Goal: Find specific fact: Find specific fact

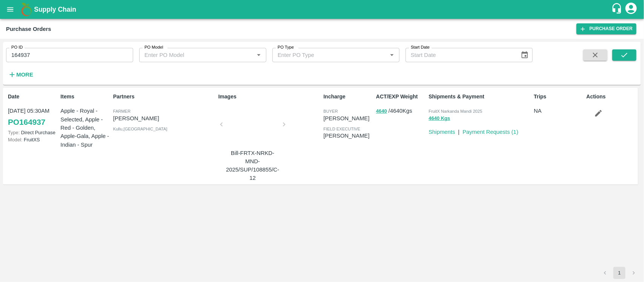
click at [62, 111] on p "Apple - Royal - Selected, Apple - Red - Golden, Apple-Gala, Apple - Indian - Sp…" at bounding box center [84, 128] width 49 height 42
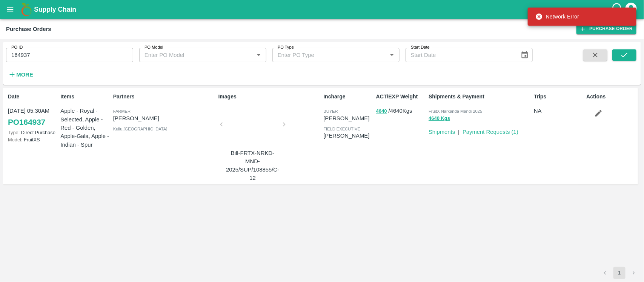
click at [62, 110] on p "Apple - Royal - Selected, Apple - Red - Golden, Apple-Gala, Apple - Indian - Sp…" at bounding box center [84, 128] width 49 height 42
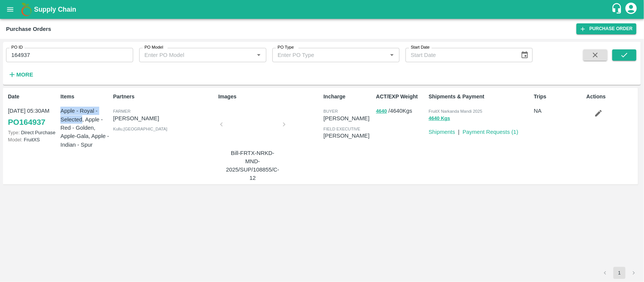
drag, startPoint x: 61, startPoint y: 110, endPoint x: 82, endPoint y: 120, distance: 23.0
click at [82, 120] on p "Apple - Royal - Selected, Apple - Red - Golden, Apple-Gala, Apple - Indian - Sp…" at bounding box center [84, 128] width 49 height 42
copy p "Apple - Royal - Selected"
drag, startPoint x: 84, startPoint y: 119, endPoint x: 93, endPoint y: 127, distance: 12.3
click at [93, 127] on p "Apple - Royal - Selected, Apple - Red - Golden, Apple-Gala, Apple - Indian - Sp…" at bounding box center [84, 128] width 49 height 42
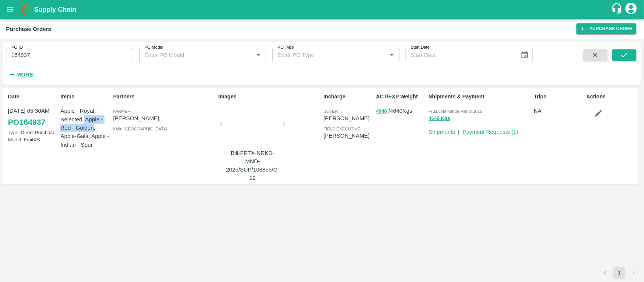
copy p "Apple - Red - Golden"
drag, startPoint x: 61, startPoint y: 134, endPoint x: 87, endPoint y: 136, distance: 25.7
click at [87, 136] on p "Apple - Royal - Selected, Apple - Red - Golden, Apple-Gala, Apple - Indian - Sp…" at bounding box center [84, 128] width 49 height 42
copy p "Apple-Gala"
click at [93, 135] on p "Apple - Royal - Selected, Apple - Red - Golden, Apple-Gala, Apple - Indian - Sp…" at bounding box center [84, 128] width 49 height 42
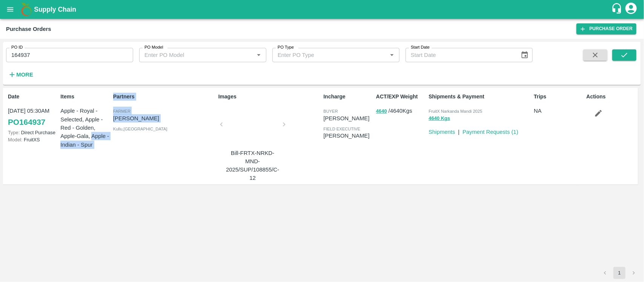
drag, startPoint x: 92, startPoint y: 135, endPoint x: 110, endPoint y: 145, distance: 21.1
click at [110, 145] on div "Date 22 Jul, 05:30AM PO 164937 Type: Direct Purchase Model: FruitXS Items Apple…" at bounding box center [320, 136] width 635 height 97
click at [106, 144] on p "Apple - Royal - Selected, Apple - Red - Golden, Apple-Gala, Apple - Indian - Sp…" at bounding box center [84, 128] width 49 height 42
drag, startPoint x: 90, startPoint y: 135, endPoint x: 99, endPoint y: 142, distance: 11.5
click at [99, 142] on p "Apple - Royal - Selected, Apple - Red - Golden, Apple-Gala, Apple - Indian - Sp…" at bounding box center [84, 128] width 49 height 42
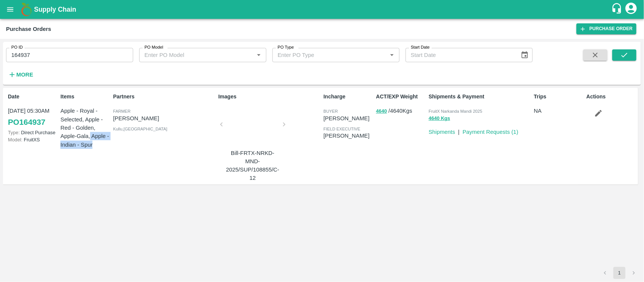
copy p "Apple - Indian - Spur"
